Goal: Find contact information: Obtain details needed to contact an individual or organization

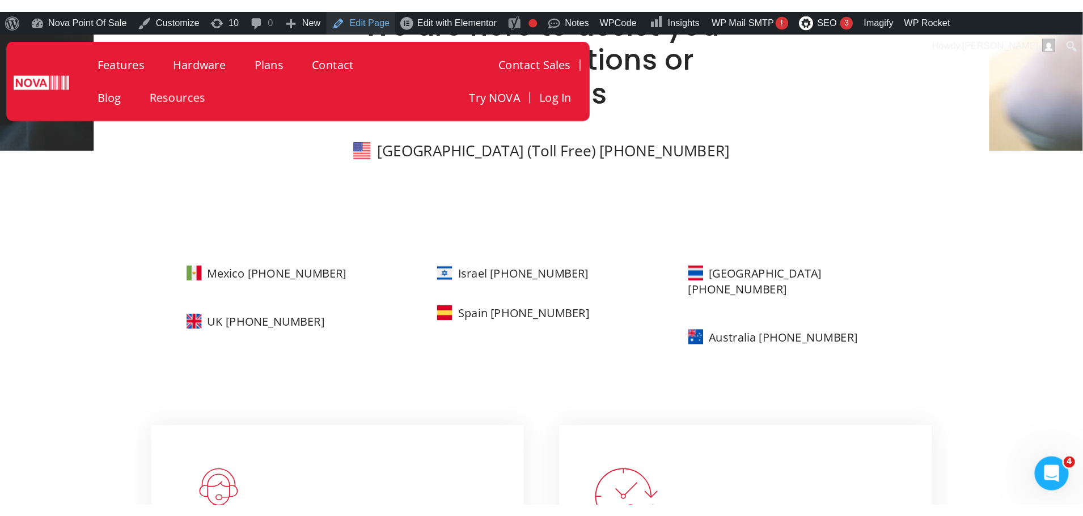
scroll to position [310, 0]
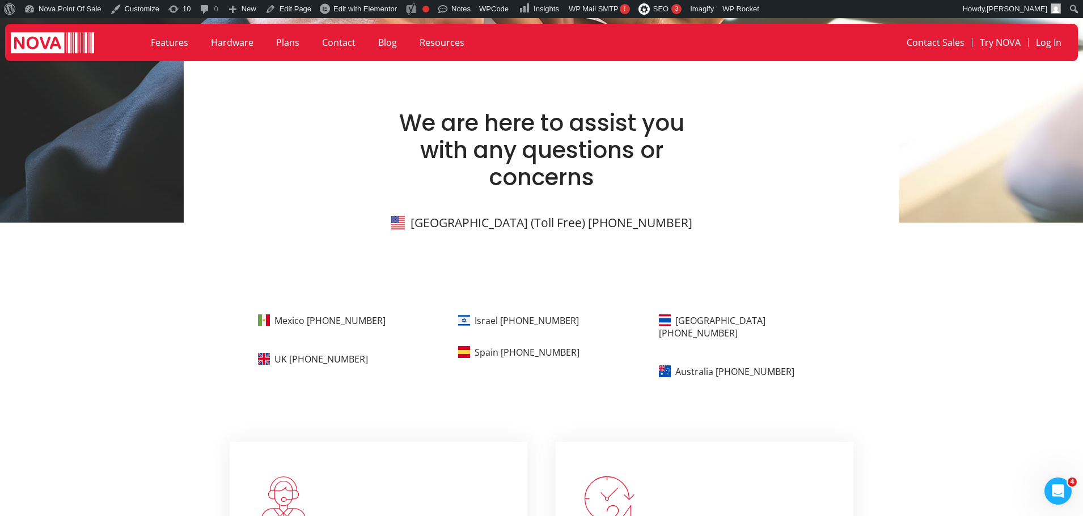
drag, startPoint x: 406, startPoint y: 317, endPoint x: 279, endPoint y: 328, distance: 127.4
click at [279, 328] on div "Mexico [PHONE_NUMBER]" at bounding box center [349, 323] width 183 height 22
drag, startPoint x: 586, startPoint y: 322, endPoint x: 477, endPoint y: 324, distance: 108.9
click at [477, 324] on div "Israel [PHONE_NUMBER]" at bounding box center [549, 319] width 183 height 15
copy link "Israel [PHONE_NUMBER]"
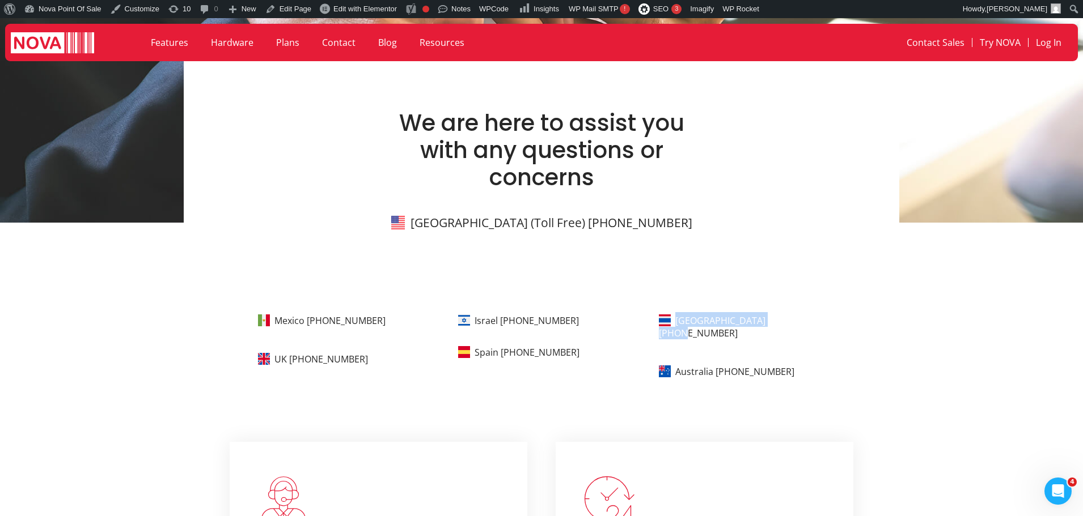
drag, startPoint x: 806, startPoint y: 320, endPoint x: 674, endPoint y: 324, distance: 132.1
click at [674, 324] on p "[GEOGRAPHIC_DATA] [PHONE_NUMBER]" at bounding box center [750, 326] width 183 height 28
copy link "[GEOGRAPHIC_DATA] [PHONE_NUMBER]"
drag, startPoint x: 372, startPoint y: 362, endPoint x: 279, endPoint y: 359, distance: 93.6
click at [279, 359] on p "UK [PHONE_NUMBER]" at bounding box center [349, 358] width 183 height 15
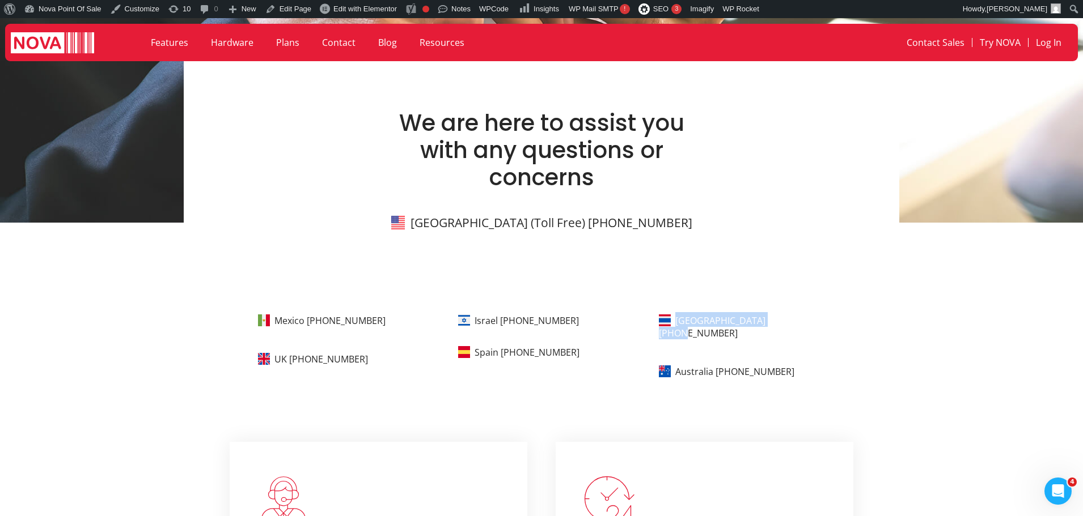
copy link "UK [PHONE_NUMBER]"
drag, startPoint x: 257, startPoint y: 357, endPoint x: 259, endPoint y: 387, distance: 30.1
drag, startPoint x: 582, startPoint y: 359, endPoint x: 480, endPoint y: 352, distance: 102.8
click at [480, 352] on p "Spain [PHONE_NUMBER]" at bounding box center [549, 351] width 183 height 15
copy link "Spain [PHONE_NUMBER]"
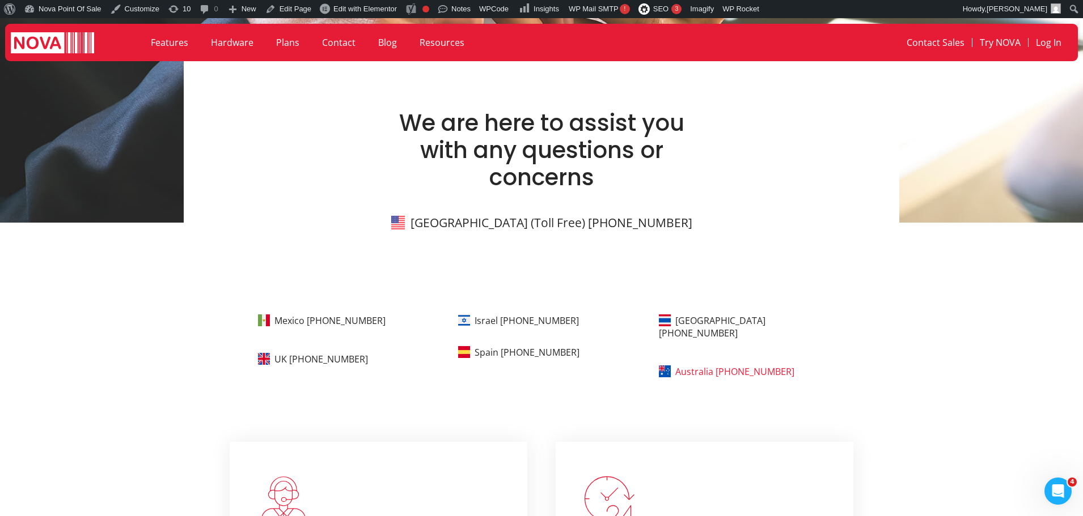
drag, startPoint x: 810, startPoint y: 355, endPoint x: 680, endPoint y: 362, distance: 130.6
click at [680, 363] on p "Australia [PHONE_NUMBER]" at bounding box center [750, 370] width 183 height 15
copy link "Australia [PHONE_NUMBER]"
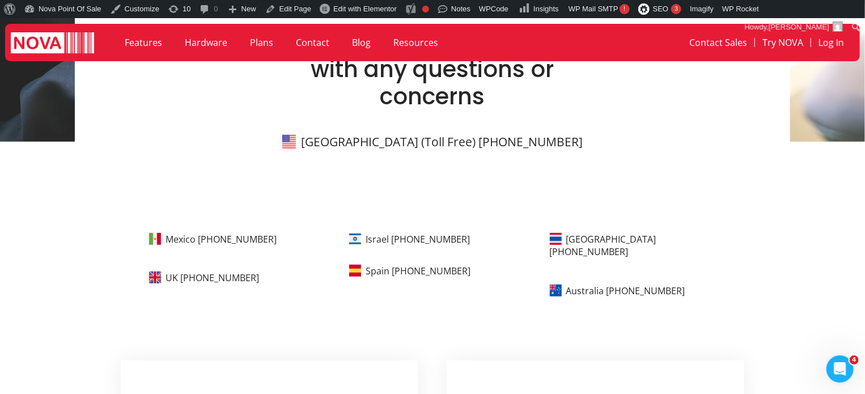
click at [636, 164] on div "We are here to assist you with any questions or concerns [GEOGRAPHIC_DATA] (Tol…" at bounding box center [432, 78] width 715 height 270
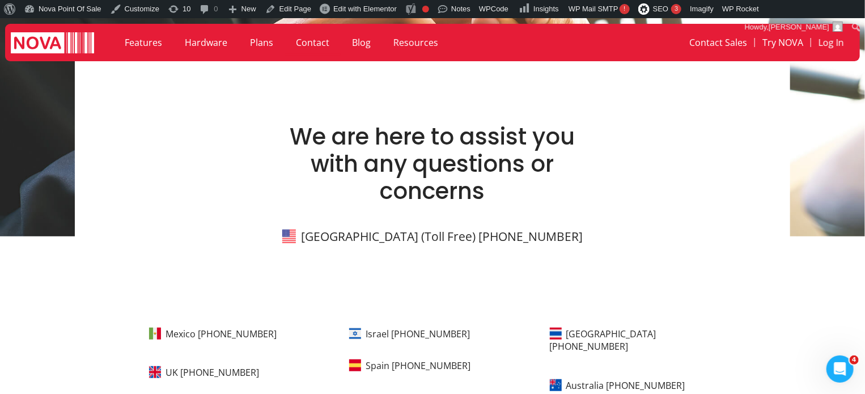
scroll to position [0, 0]
